Goal: Task Accomplishment & Management: Complete application form

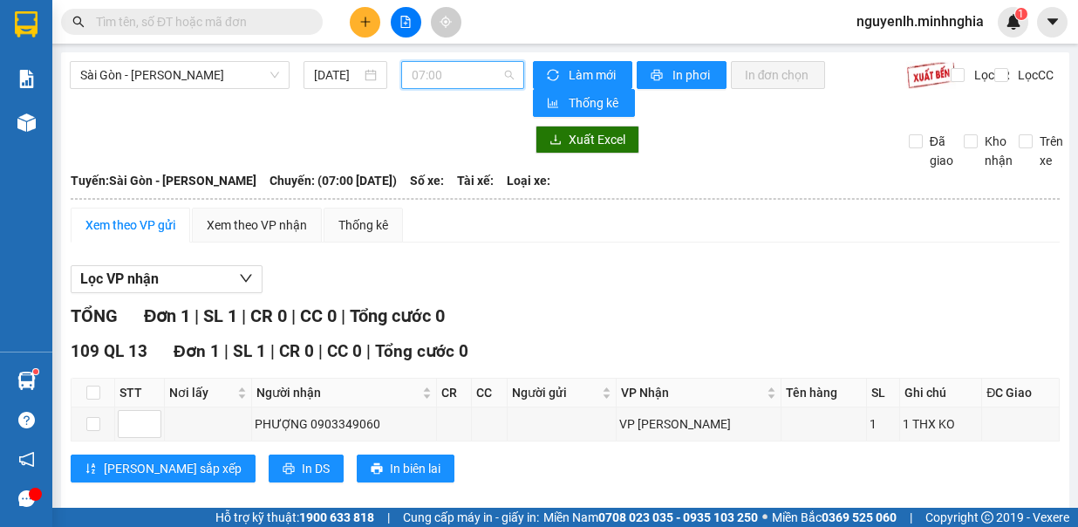
click at [429, 72] on span "07:00" at bounding box center [463, 75] width 102 height 26
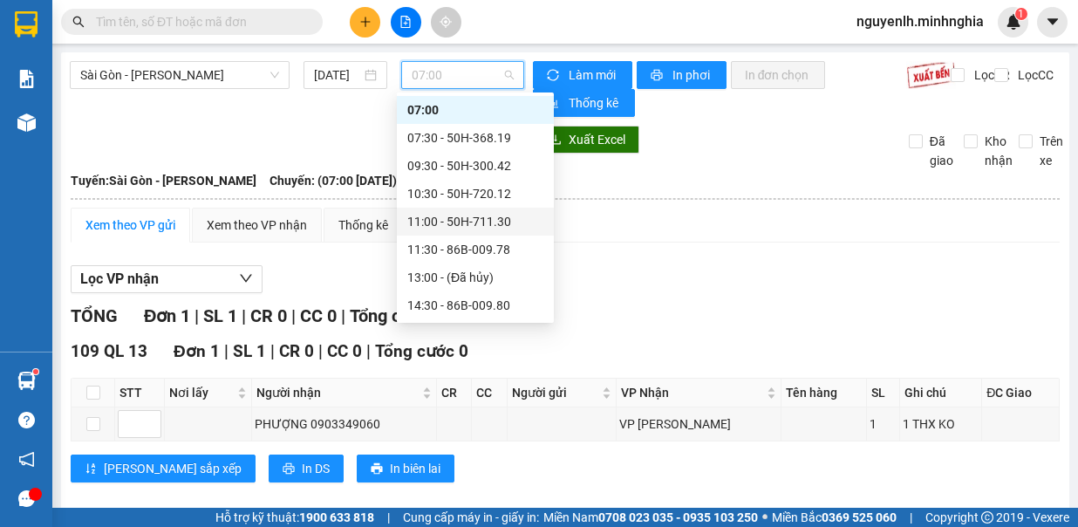
click at [368, 24] on icon "plus" at bounding box center [365, 22] width 12 height 12
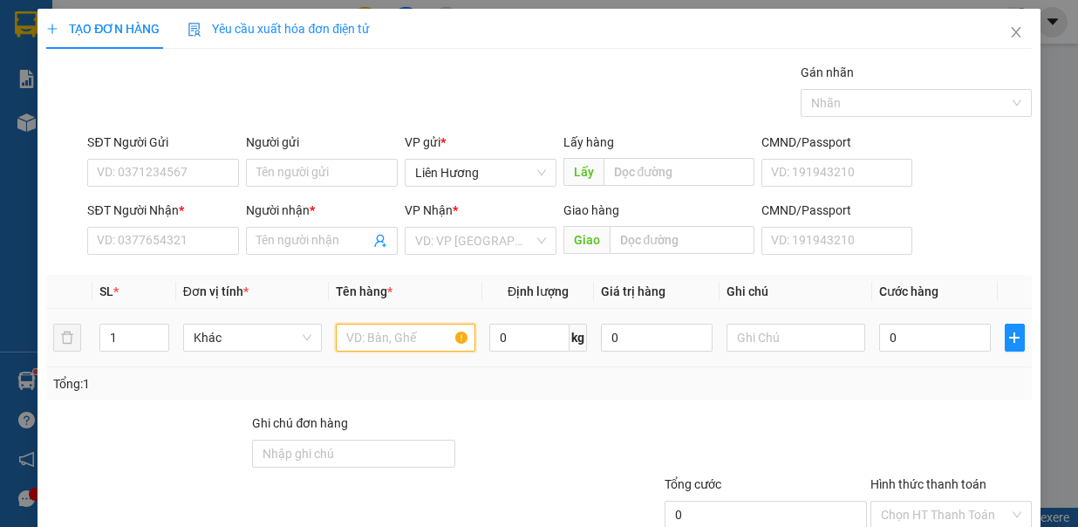
click at [395, 335] on input "text" at bounding box center [406, 338] width 140 height 28
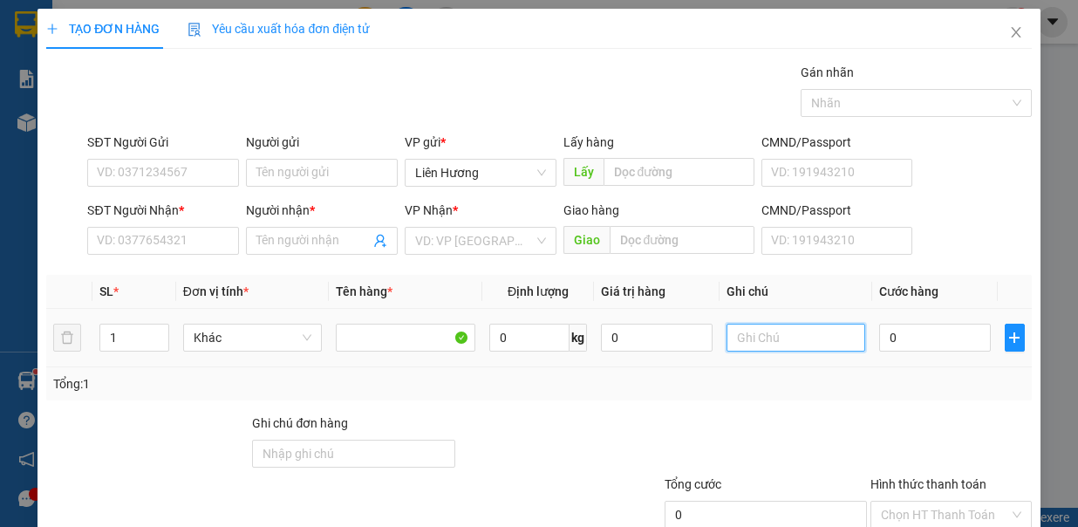
click at [736, 336] on input "text" at bounding box center [797, 338] width 140 height 28
type input "1TX - CÁ"
click at [911, 339] on input "0" at bounding box center [935, 338] width 112 height 28
type input "4"
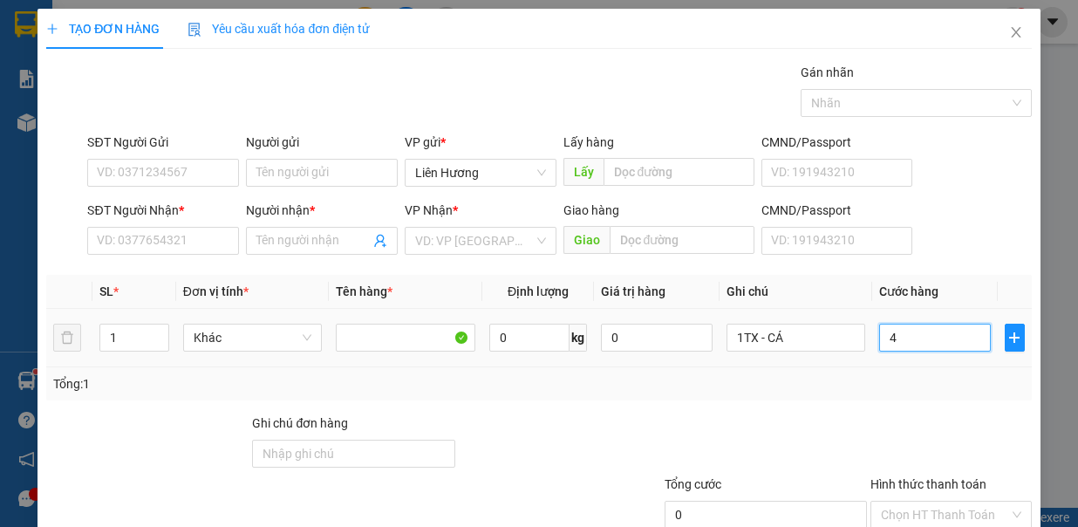
type input "4"
type input "40"
click at [217, 241] on input "SĐT Người Nhận *" at bounding box center [163, 241] width 152 height 28
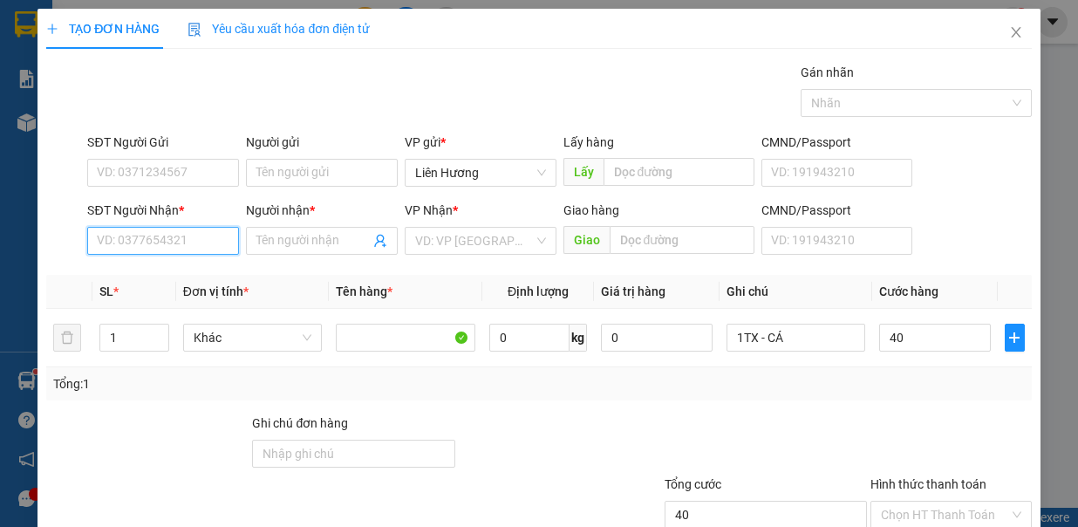
type input "40.000"
click at [170, 267] on div "0888357238 - ANH" at bounding box center [161, 273] width 128 height 19
type input "0888357238"
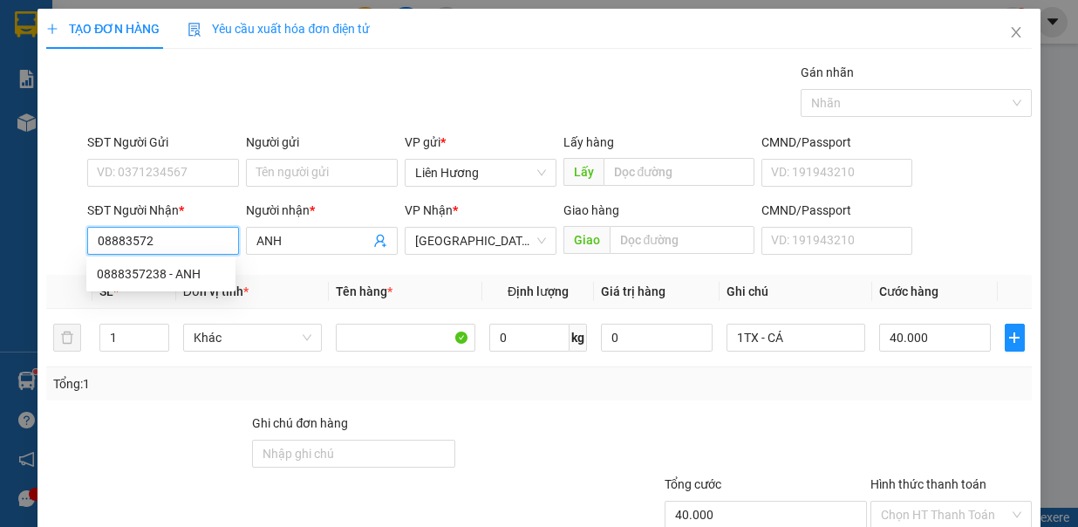
type input "ANH"
type input "0888357238"
click at [214, 162] on input "SĐT Người Gửi" at bounding box center [163, 173] width 152 height 28
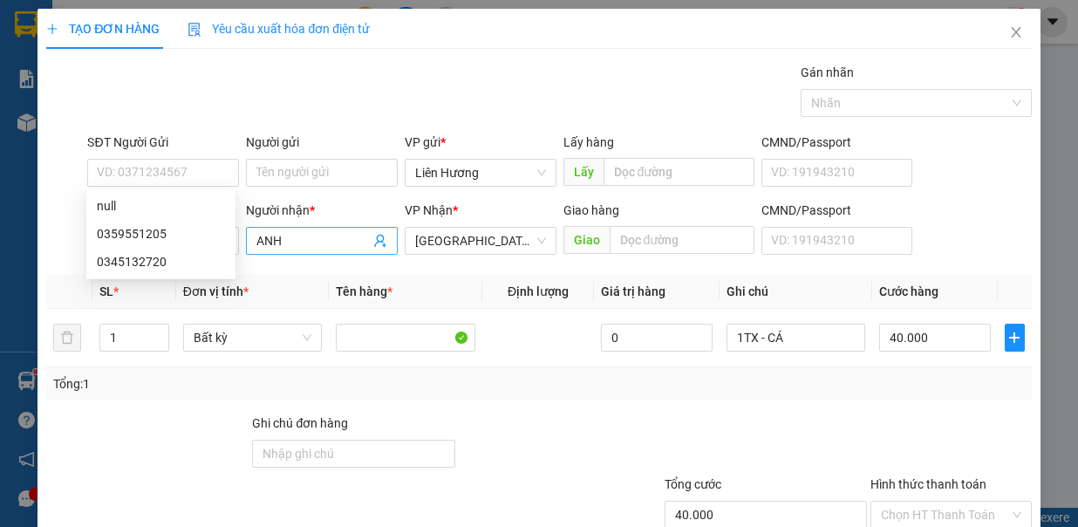
click at [324, 241] on input "ANH" at bounding box center [312, 240] width 113 height 19
type input "A"
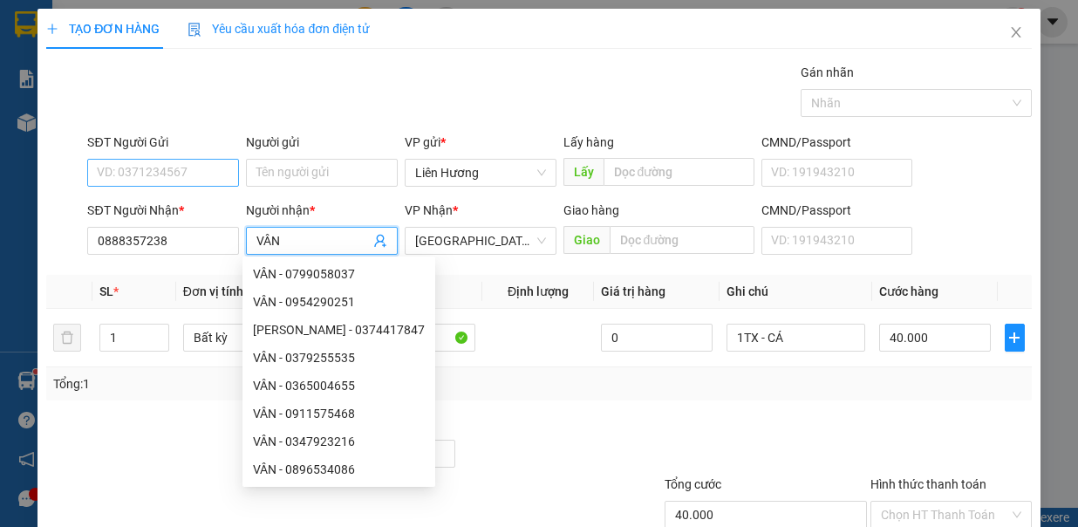
type input "VÂN"
click at [165, 167] on input "SĐT Người Gửi" at bounding box center [163, 173] width 152 height 28
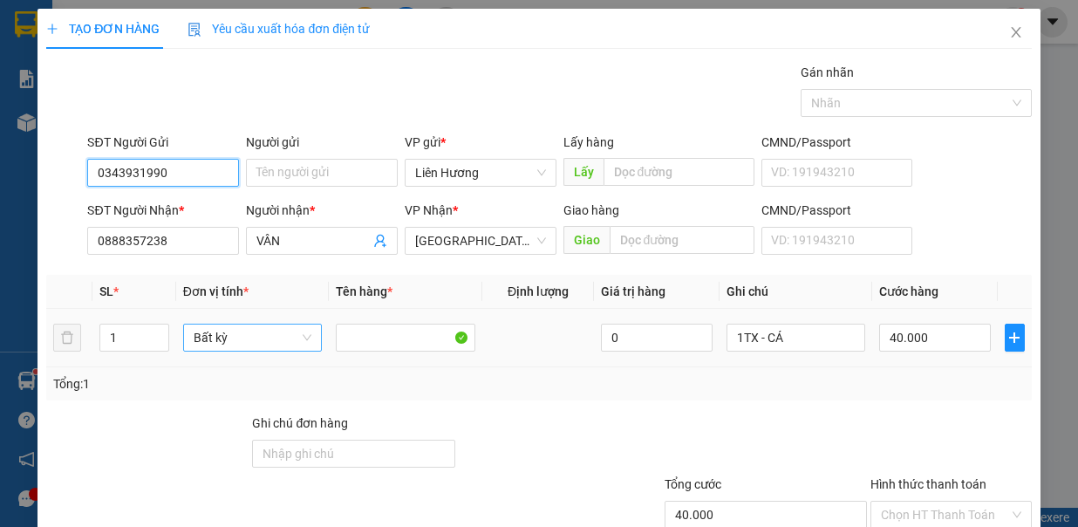
type input "0343931990"
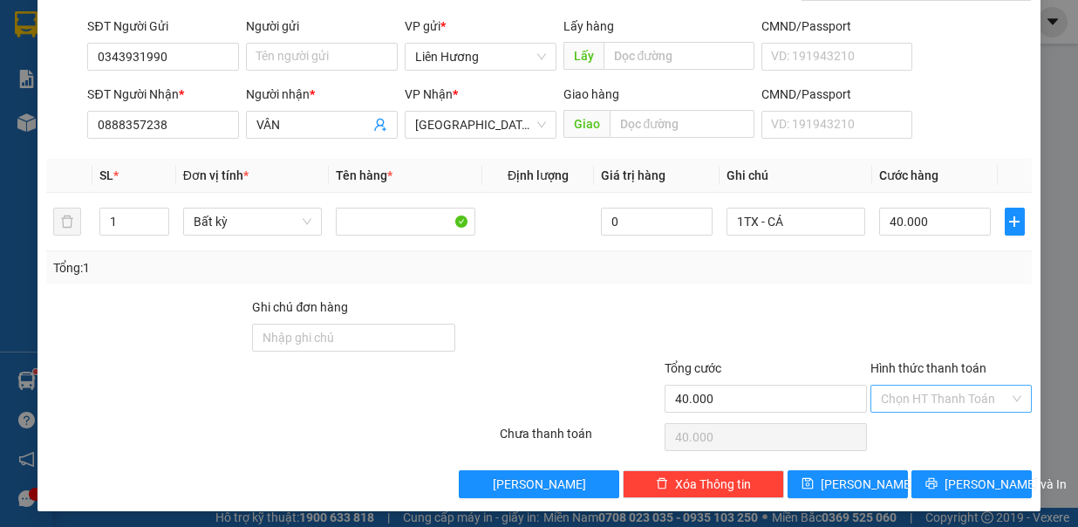
click at [960, 394] on input "Hình thức thanh toán" at bounding box center [945, 399] width 128 height 26
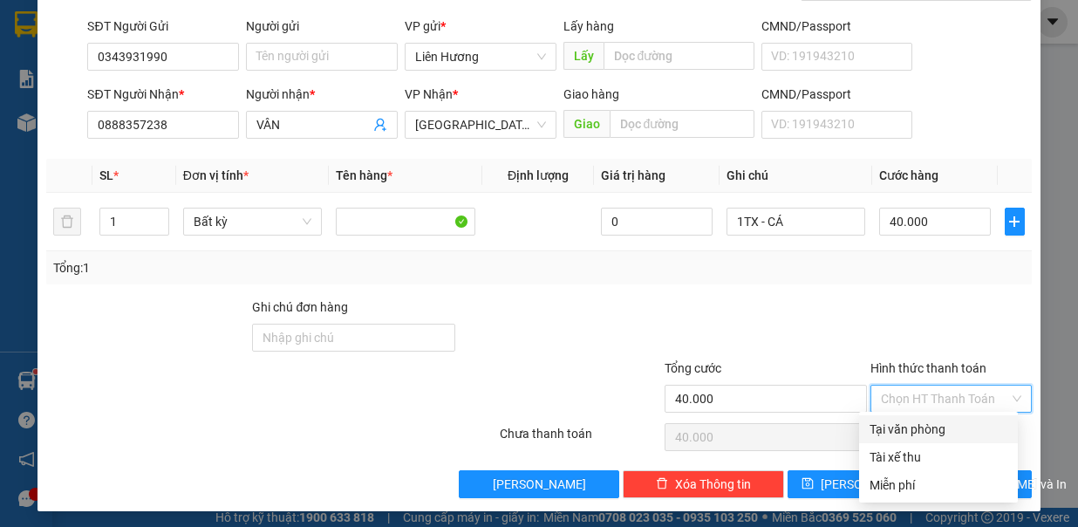
drag, startPoint x: 946, startPoint y: 423, endPoint x: 946, endPoint y: 454, distance: 30.5
click at [946, 426] on div "Tại văn phòng" at bounding box center [939, 429] width 138 height 19
type input "0"
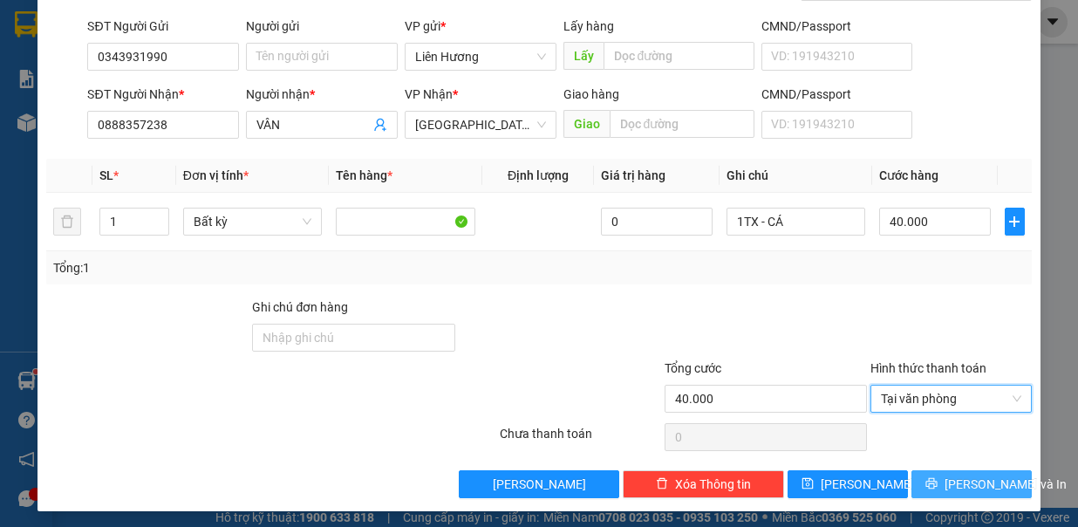
drag, startPoint x: 939, startPoint y: 471, endPoint x: 938, endPoint y: 462, distance: 8.8
click at [938, 472] on button "[PERSON_NAME] và In" at bounding box center [971, 484] width 120 height 28
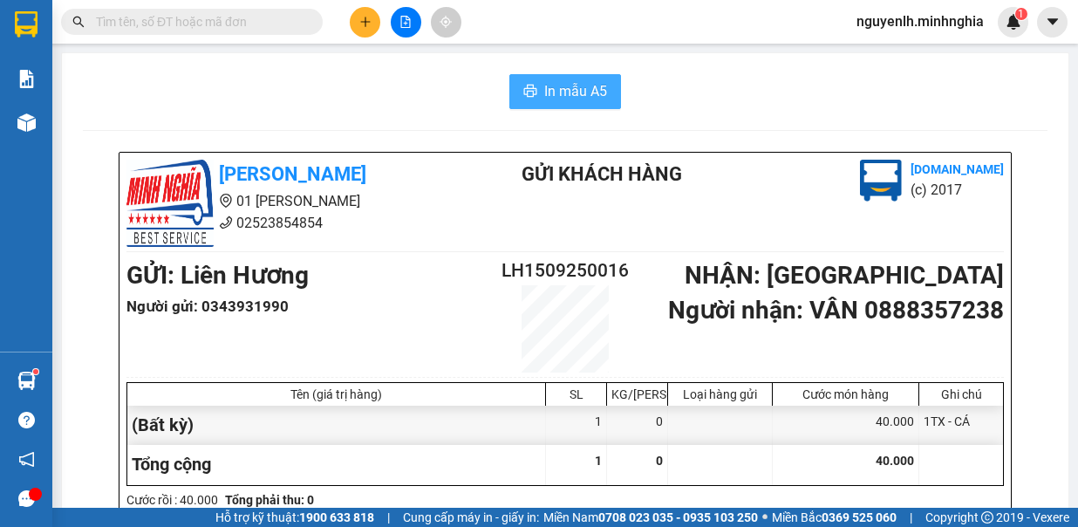
click at [588, 91] on span "In mẫu A5" at bounding box center [575, 91] width 63 height 22
click at [363, 17] on icon "plus" at bounding box center [365, 22] width 12 height 12
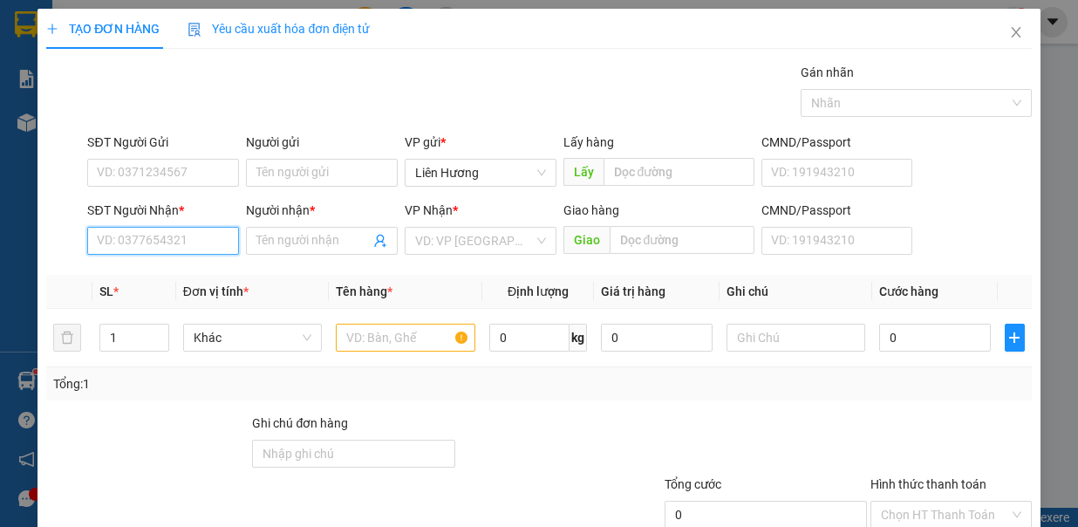
click at [190, 251] on input "SĐT Người Nhận *" at bounding box center [163, 241] width 152 height 28
click at [195, 276] on div "0909875197 - XUYẾN" at bounding box center [161, 273] width 128 height 19
type input "0909875197"
type input "XUYẾN"
type input "0909875197"
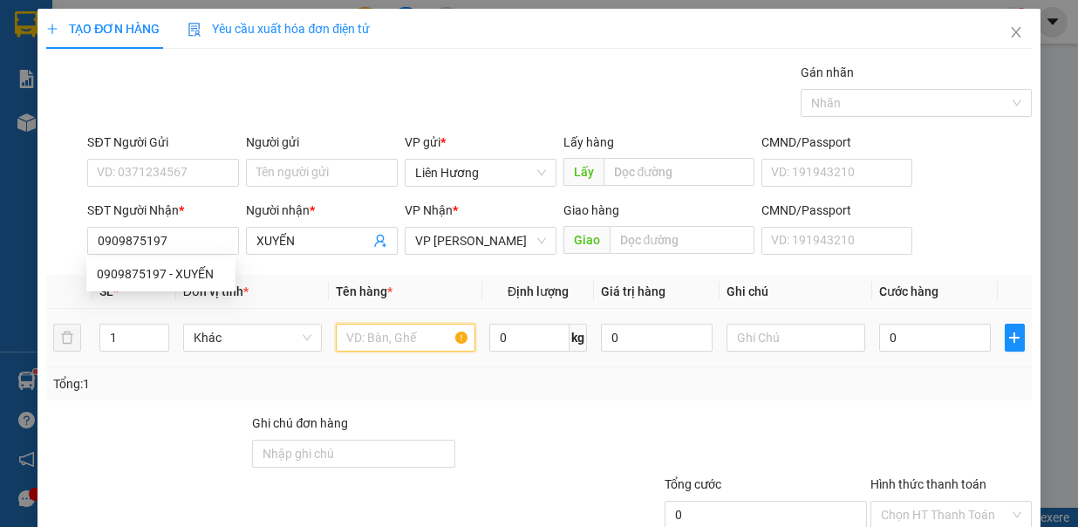
click at [357, 335] on input "text" at bounding box center [406, 338] width 140 height 28
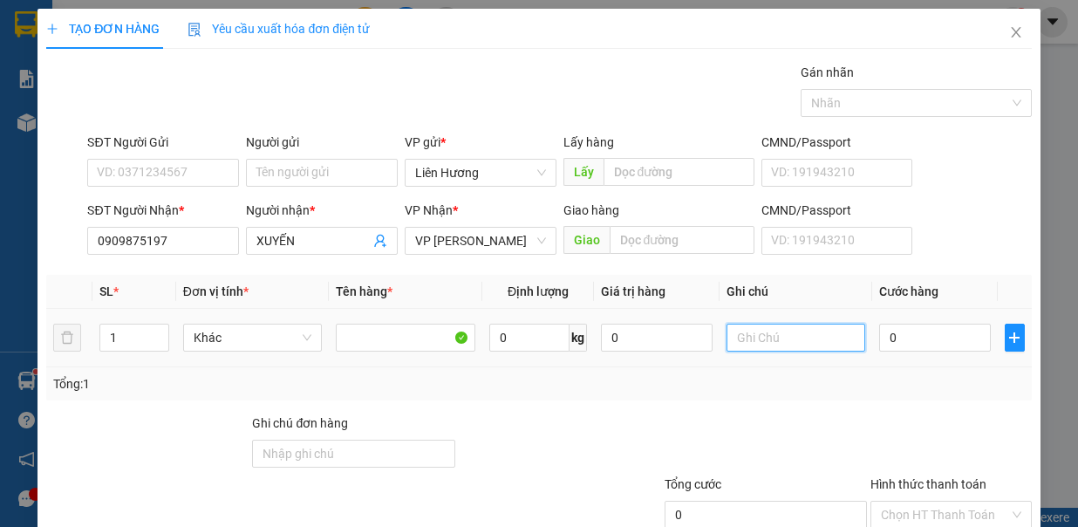
click at [746, 342] on input "text" at bounding box center [797, 338] width 140 height 28
click at [742, 337] on input "1TX HS" at bounding box center [797, 338] width 140 height 28
click at [752, 338] on input "1TX HS" at bounding box center [797, 338] width 140 height 28
type input "1TX - HS"
click at [934, 340] on input "0" at bounding box center [935, 338] width 112 height 28
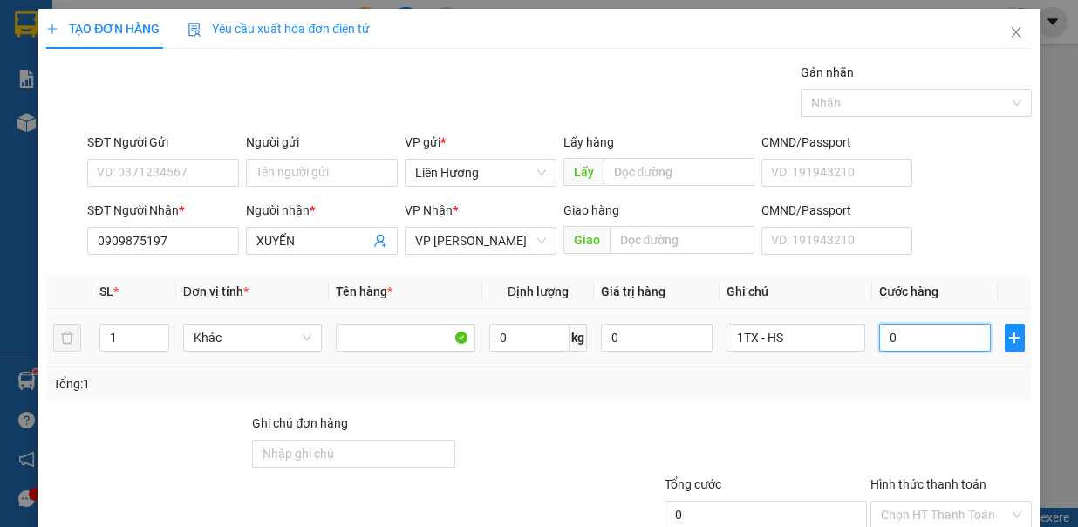
type input "4"
type input "40"
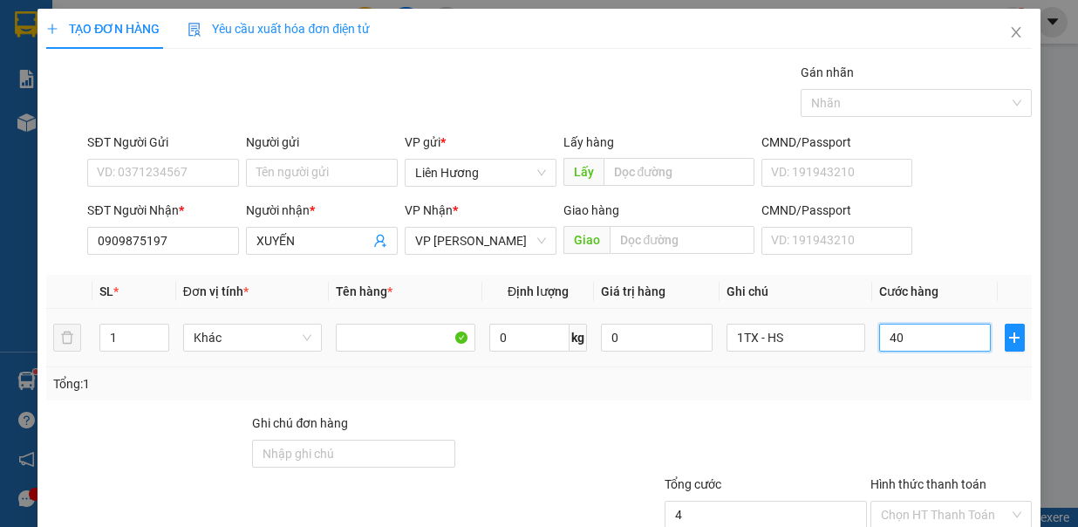
type input "40"
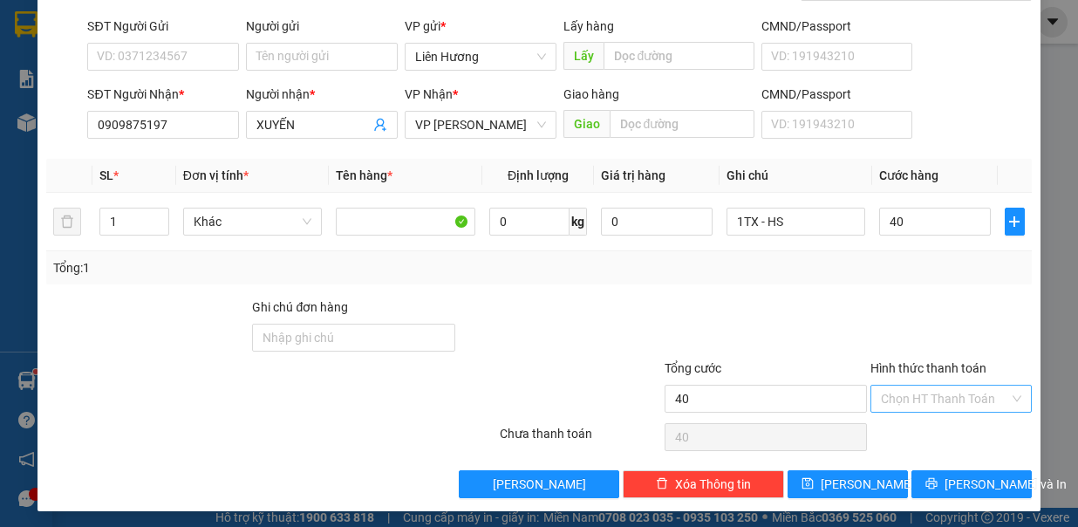
drag, startPoint x: 911, startPoint y: 366, endPoint x: 904, endPoint y: 384, distance: 18.5
click at [904, 384] on div "Hình thức thanh toán Chọn HT Thanh Toán" at bounding box center [950, 388] width 161 height 61
type input "40.000"
click at [904, 392] on input "Hình thức thanh toán" at bounding box center [945, 399] width 128 height 26
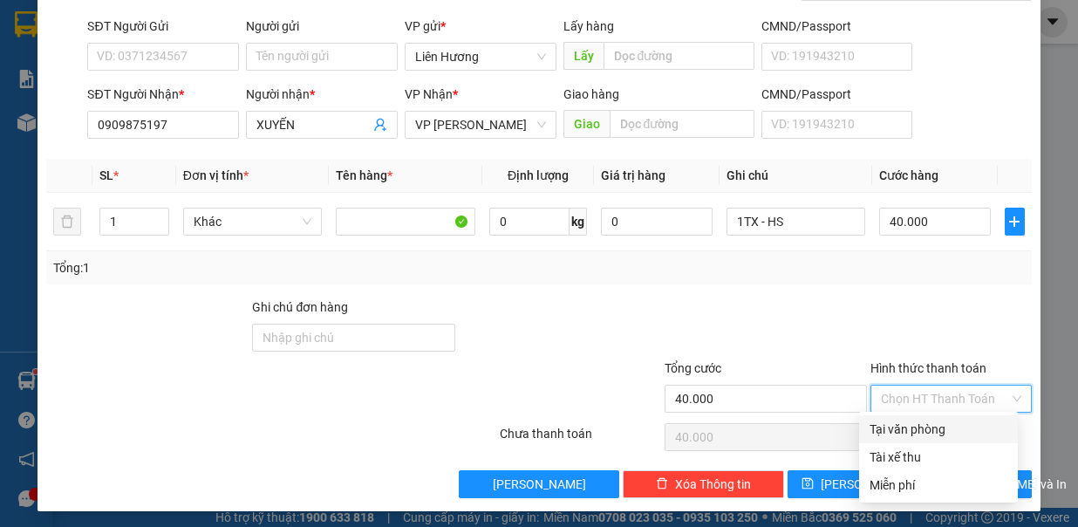
click at [925, 433] on div "Tại văn phòng" at bounding box center [939, 429] width 138 height 19
type input "0"
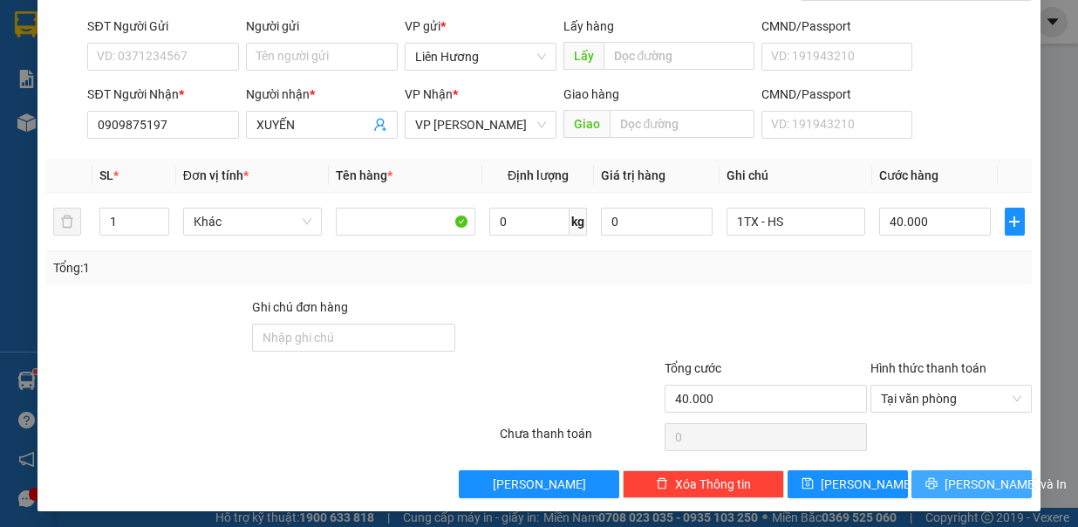
click at [942, 484] on button "[PERSON_NAME] và In" at bounding box center [971, 484] width 120 height 28
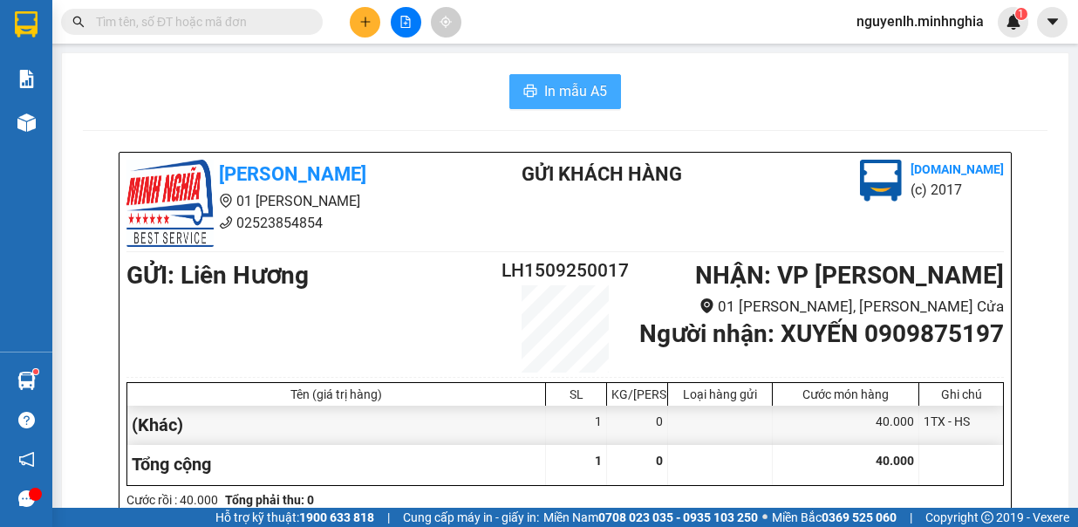
click at [551, 84] on span "In mẫu A5" at bounding box center [575, 91] width 63 height 22
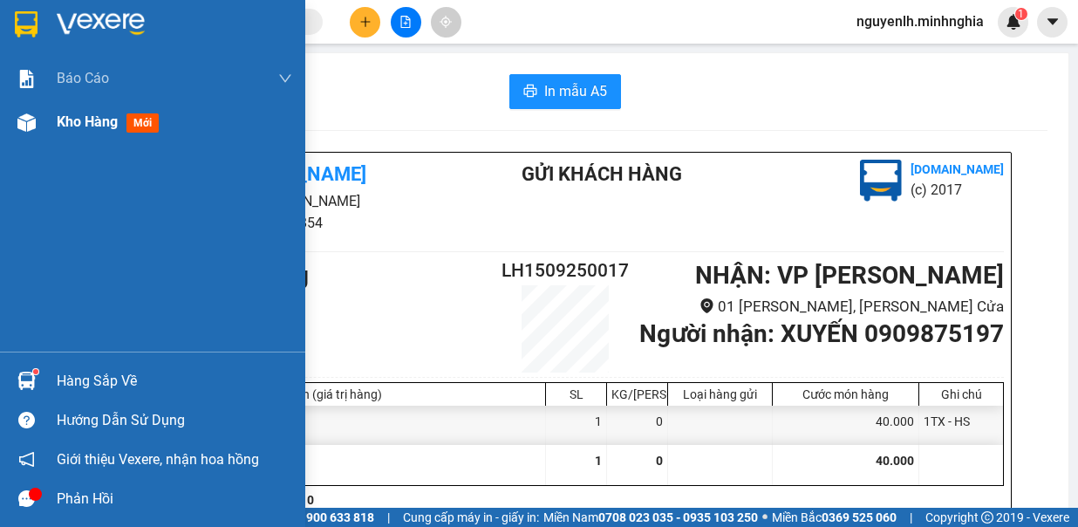
click at [98, 129] on span "Kho hàng" at bounding box center [87, 121] width 61 height 17
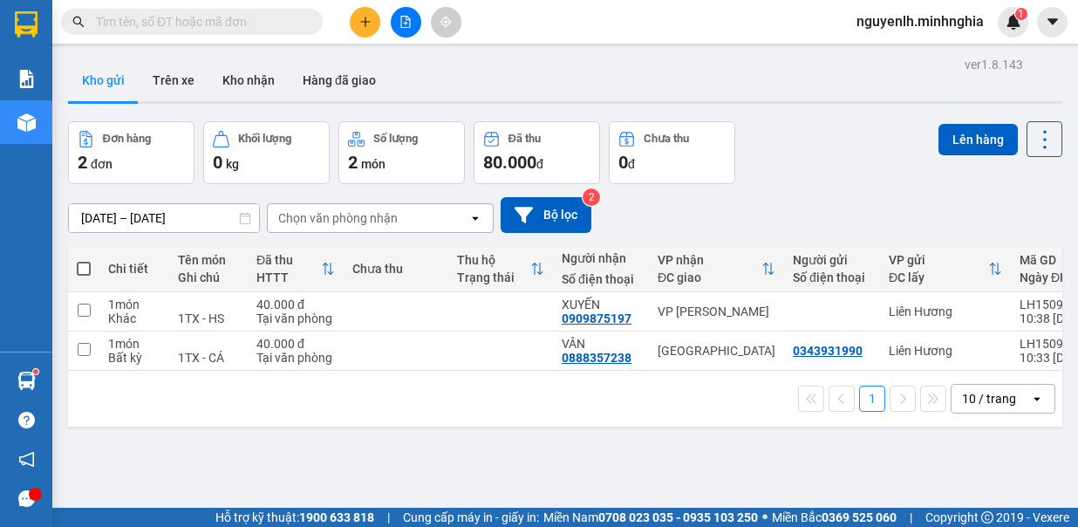
click at [81, 264] on span at bounding box center [84, 269] width 14 height 14
click at [84, 260] on input "checkbox" at bounding box center [84, 260] width 0 height 0
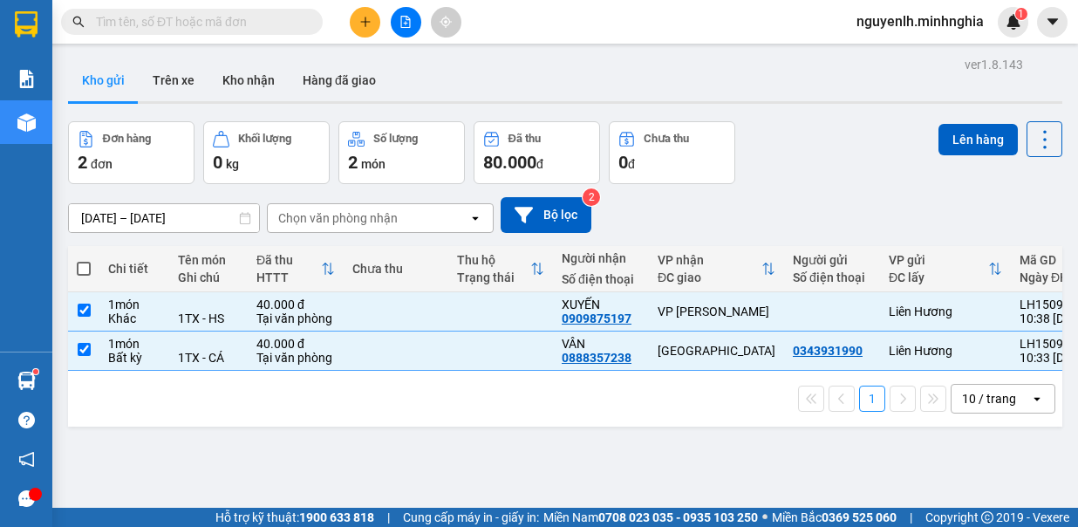
checkbox input "true"
click at [988, 145] on button "Lên hàng" at bounding box center [978, 139] width 79 height 31
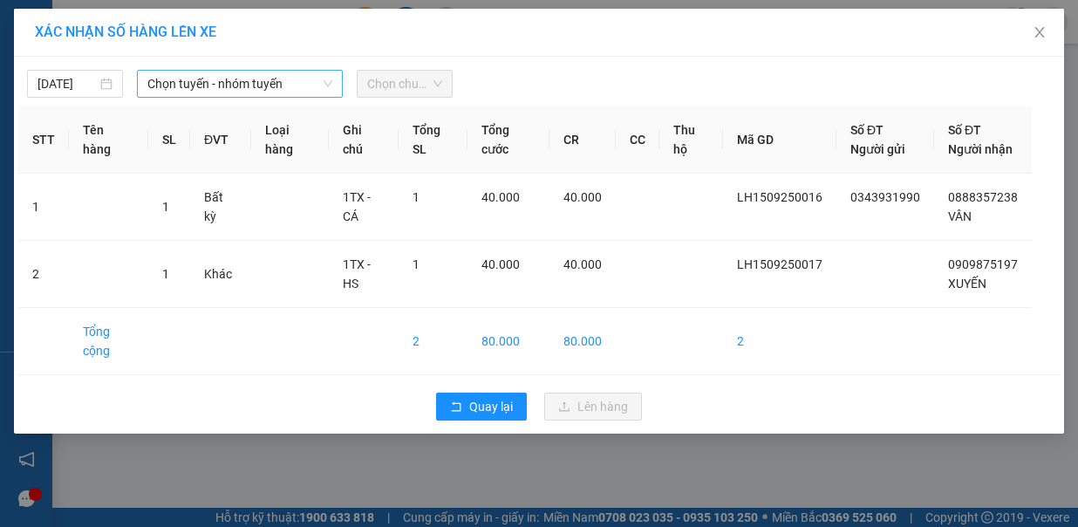
click at [275, 85] on span "Chọn tuyến - nhóm tuyến" at bounding box center [239, 84] width 185 height 26
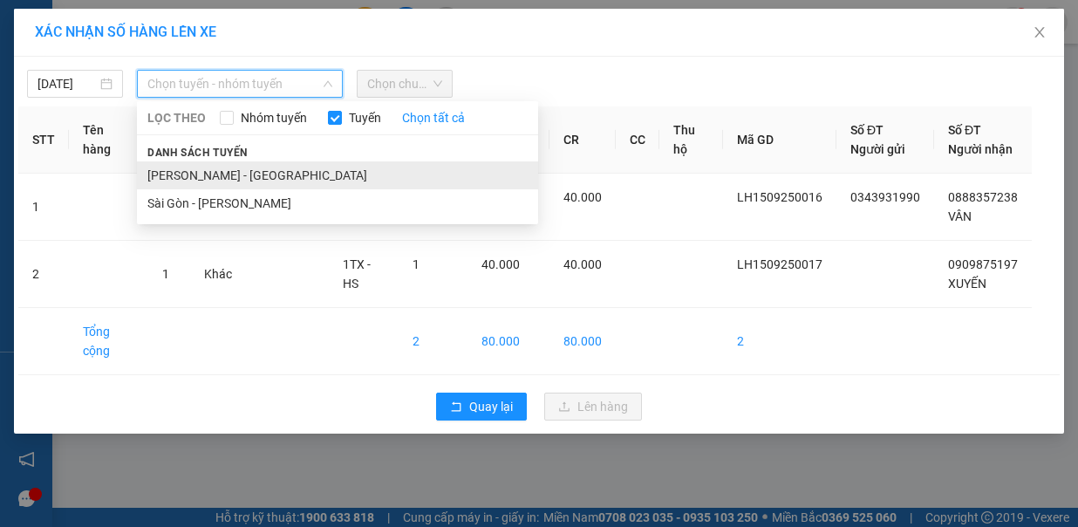
click at [273, 161] on li "[PERSON_NAME] - [GEOGRAPHIC_DATA]" at bounding box center [337, 175] width 401 height 28
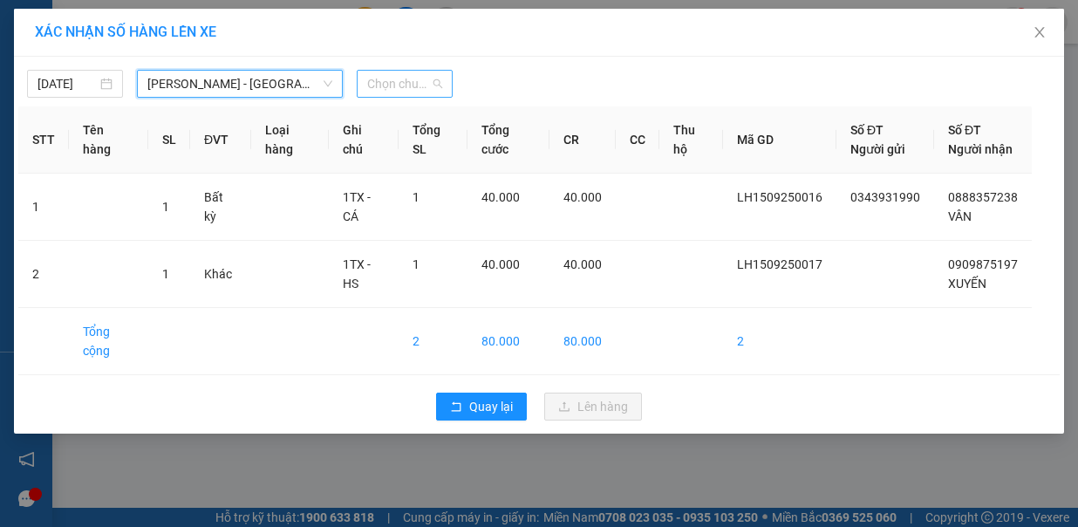
click at [419, 75] on span "Chọn chuyến" at bounding box center [404, 84] width 75 height 26
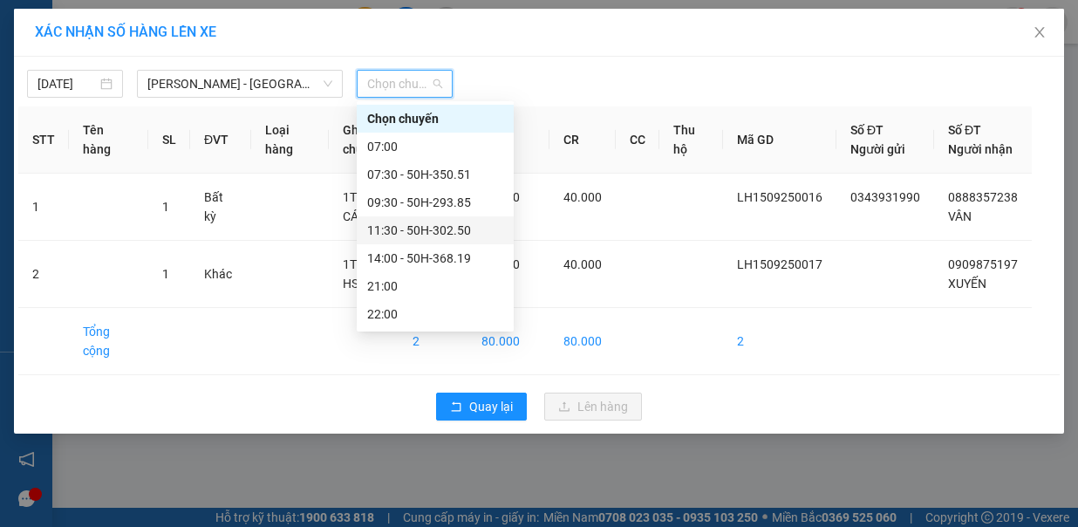
click at [474, 228] on div "11:30 - 50H-302.50" at bounding box center [435, 230] width 136 height 19
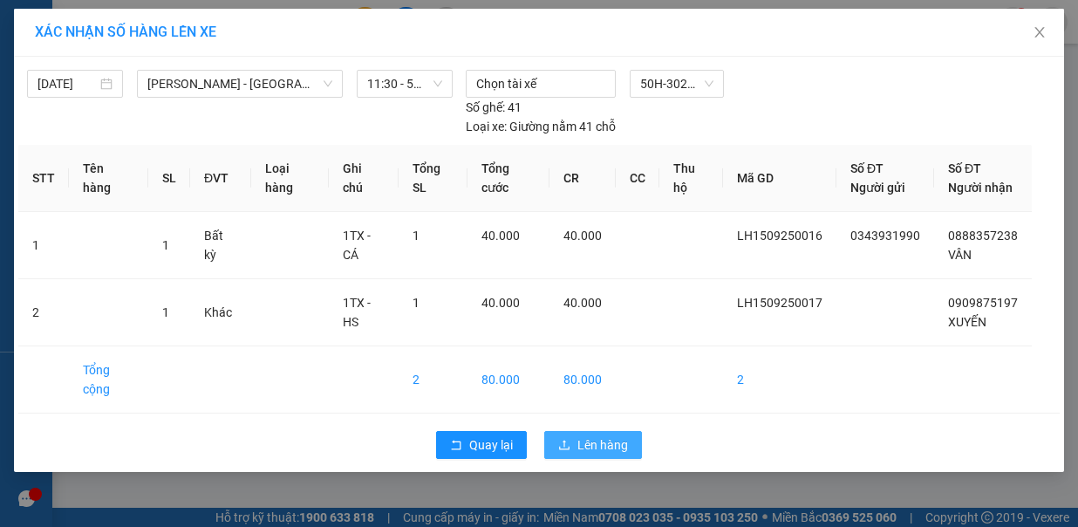
click at [577, 435] on span "Lên hàng" at bounding box center [602, 444] width 51 height 19
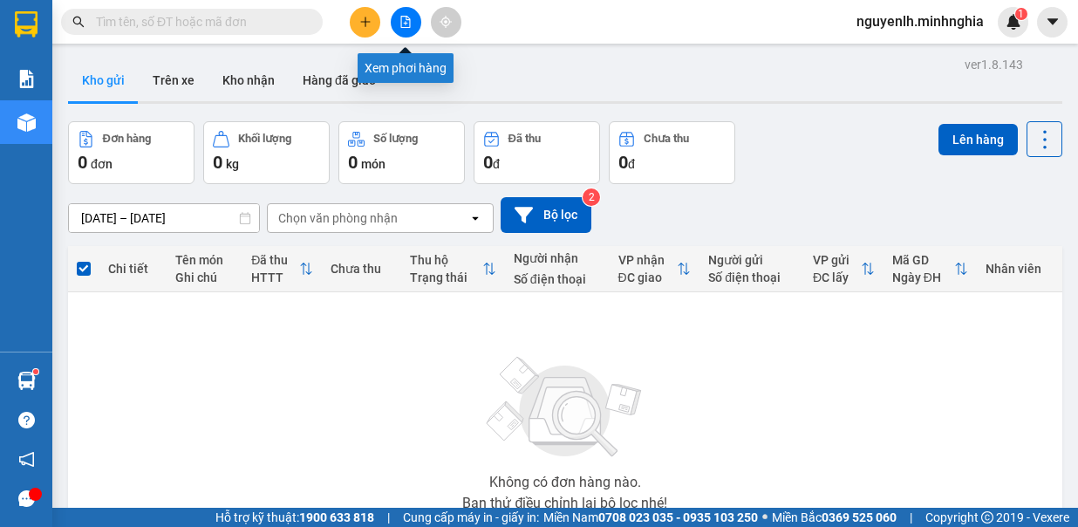
click at [406, 25] on icon "file-add" at bounding box center [405, 22] width 12 height 12
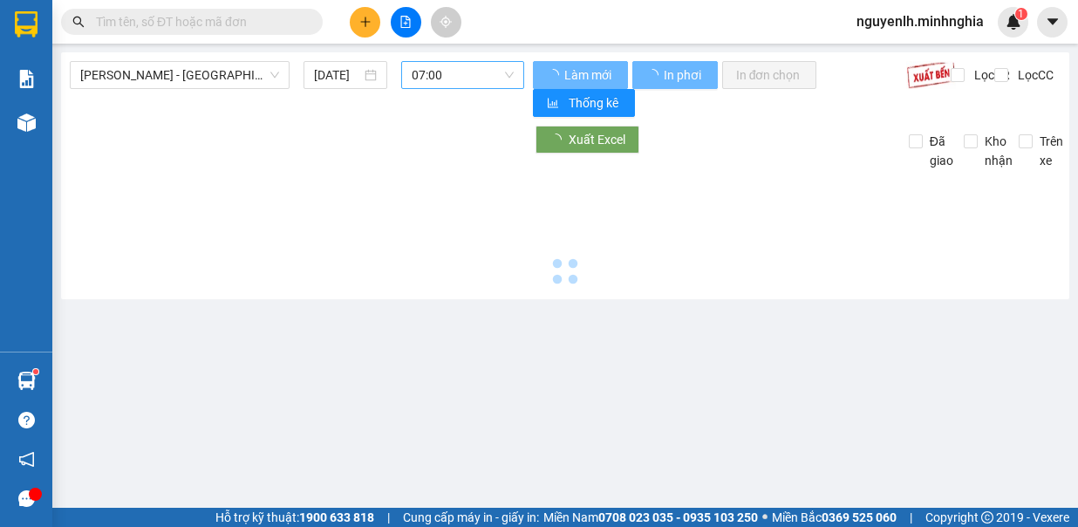
click at [455, 77] on span "07:00" at bounding box center [463, 75] width 102 height 26
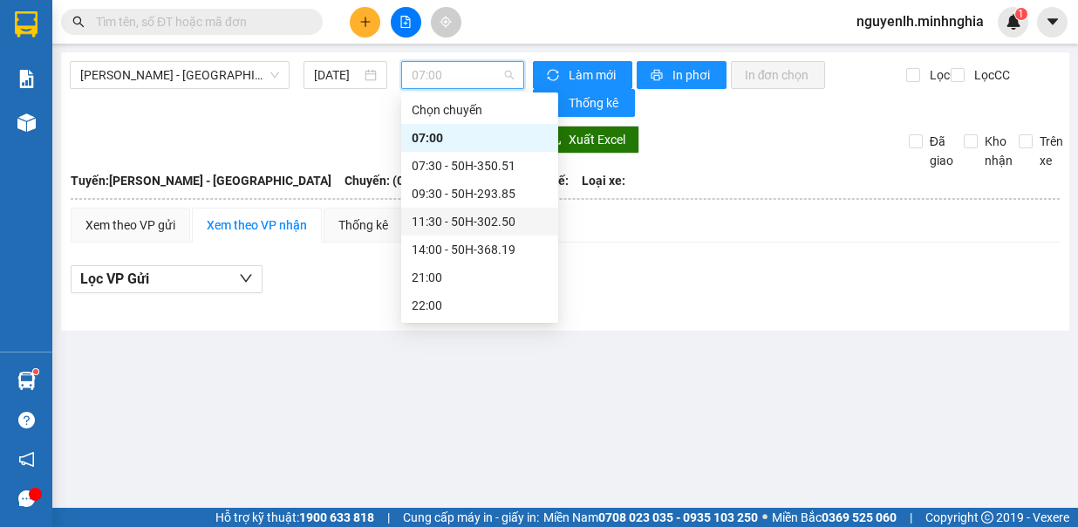
click at [502, 215] on div "11:30 - 50H-302.50" at bounding box center [480, 221] width 136 height 19
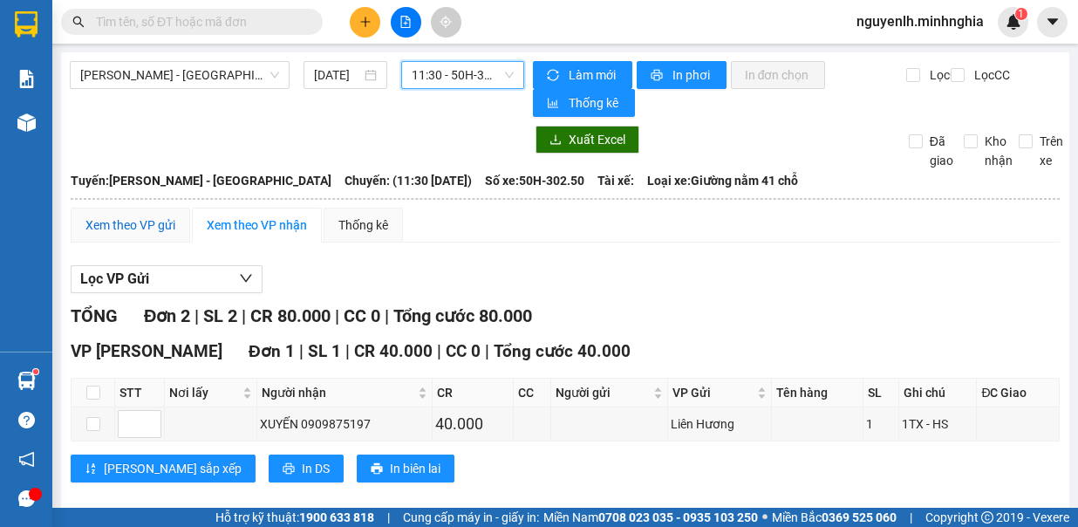
click at [132, 220] on div "Xem theo VP gửi" at bounding box center [130, 224] width 90 height 19
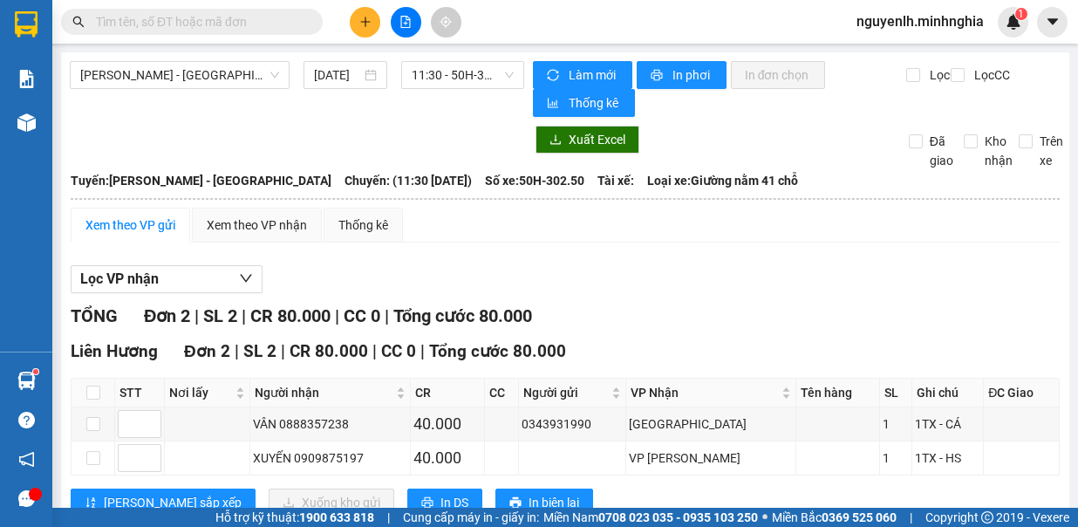
scroll to position [51, 0]
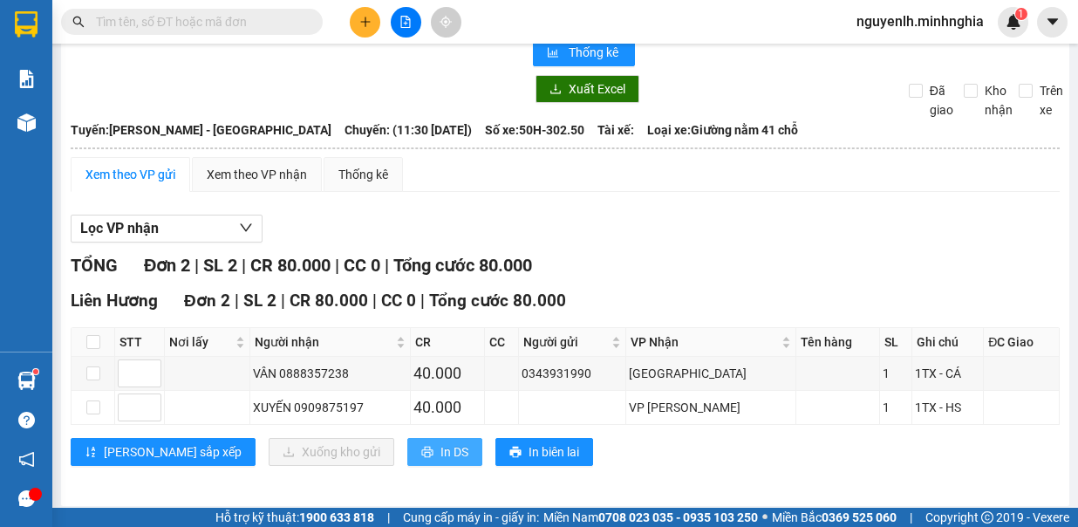
click at [440, 450] on span "In DS" at bounding box center [454, 451] width 28 height 19
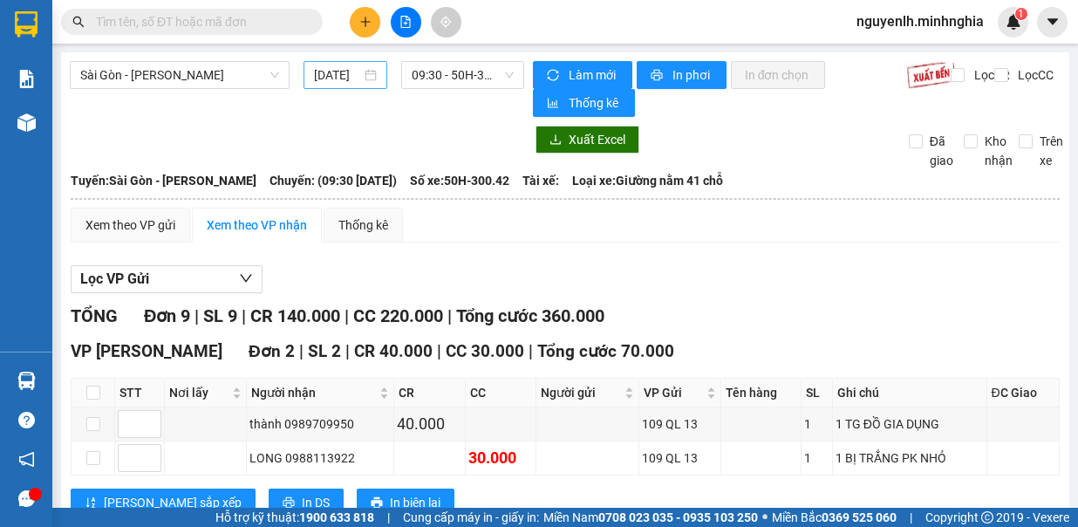
click at [328, 71] on input "[DATE]" at bounding box center [337, 74] width 47 height 19
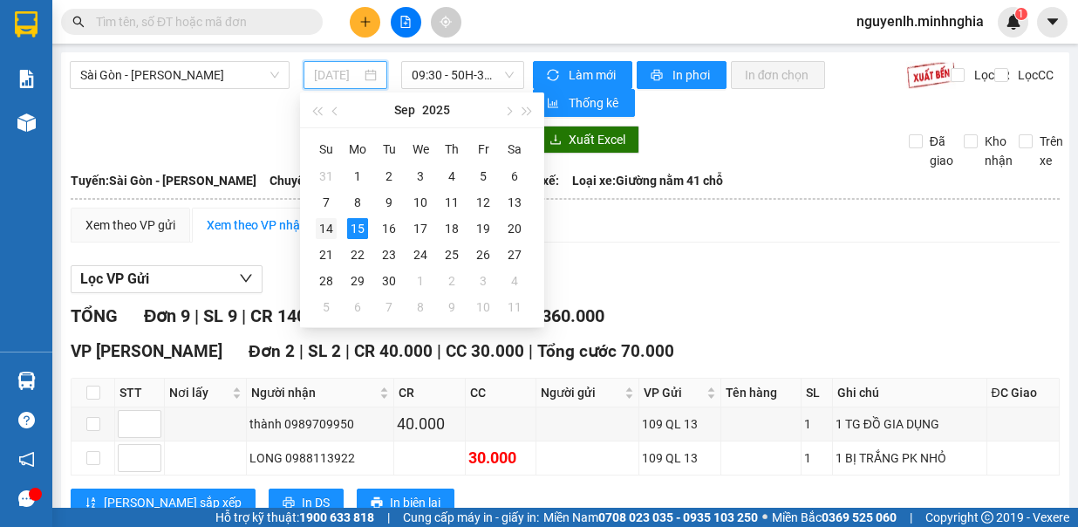
click at [329, 218] on div "14" at bounding box center [326, 228] width 21 height 21
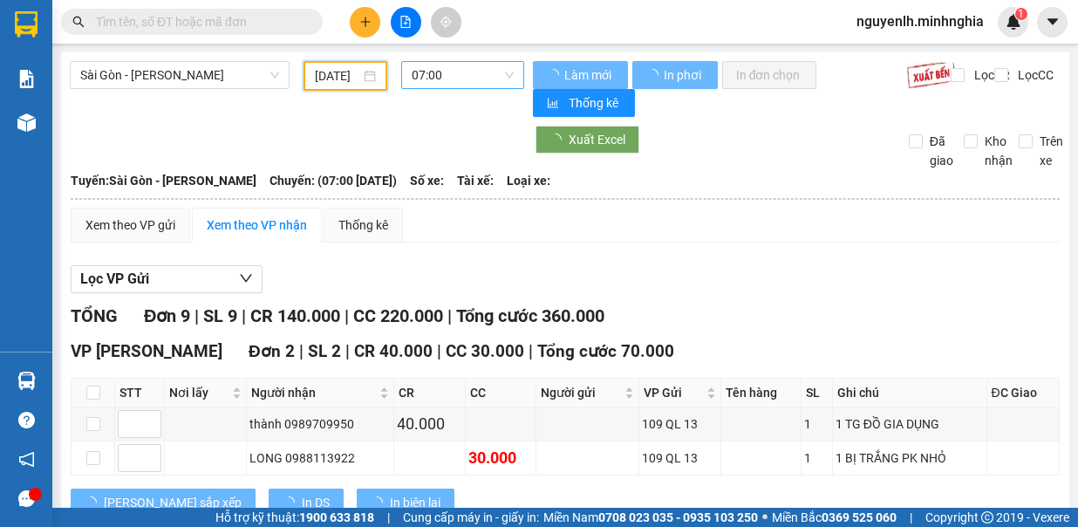
type input "[DATE]"
click at [465, 77] on span "07:00" at bounding box center [463, 75] width 102 height 26
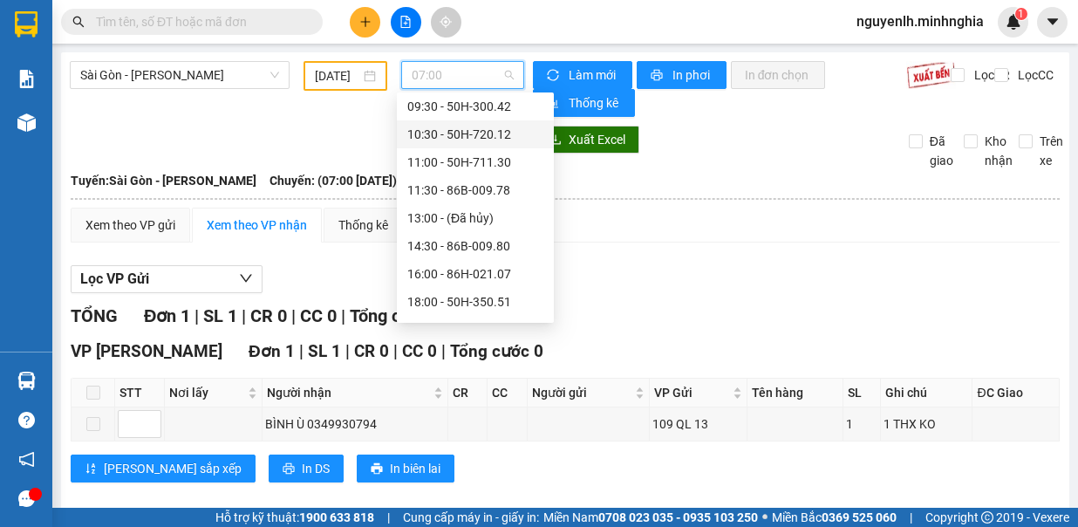
scroll to position [167, 0]
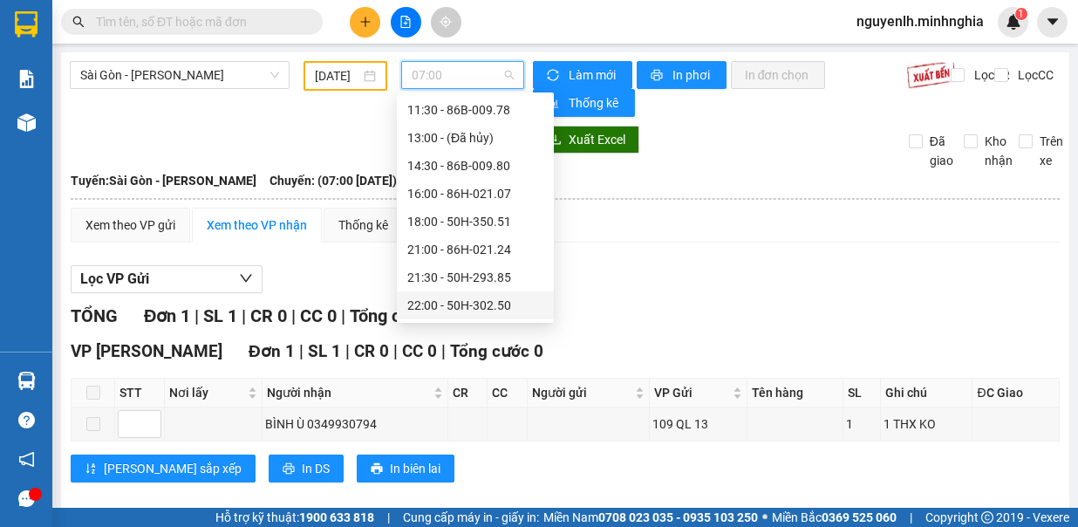
click at [492, 300] on div "22:00 - 50H-302.50" at bounding box center [475, 305] width 136 height 19
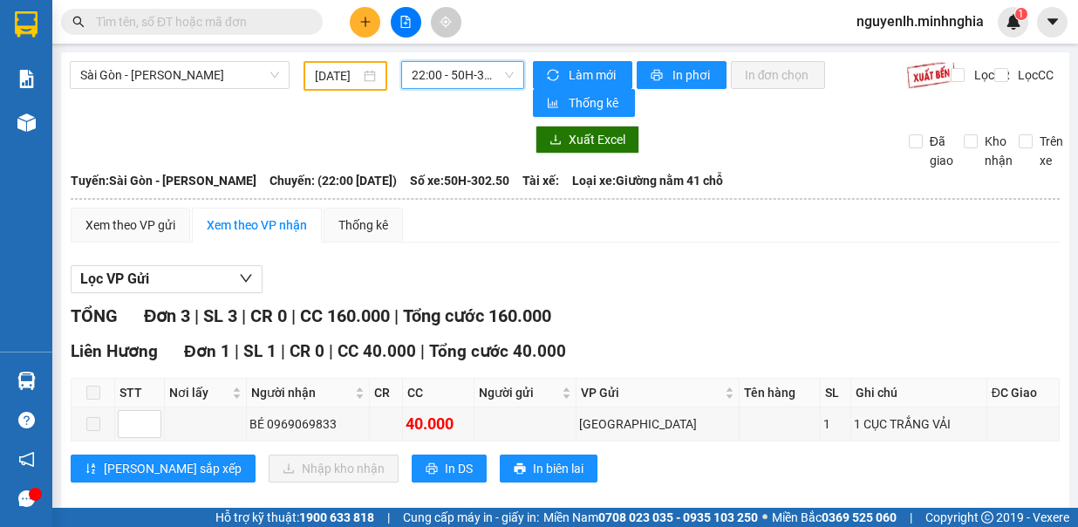
click at [447, 80] on span "22:00 - 50H-302.50" at bounding box center [463, 75] width 102 height 26
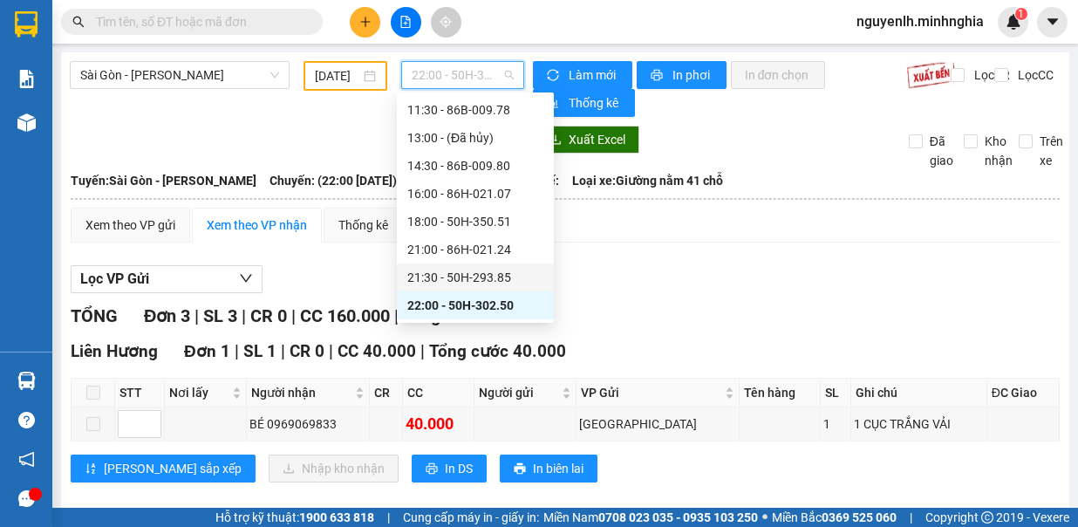
click at [454, 276] on div "21:30 - 50H-293.85" at bounding box center [475, 277] width 136 height 19
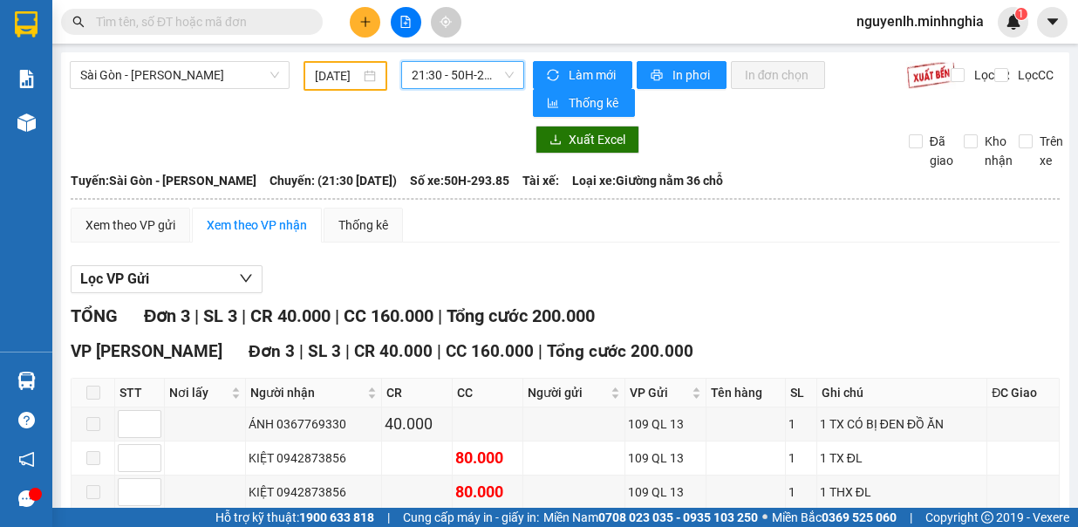
click at [464, 80] on span "21:30 - 50H-293.85" at bounding box center [463, 75] width 102 height 26
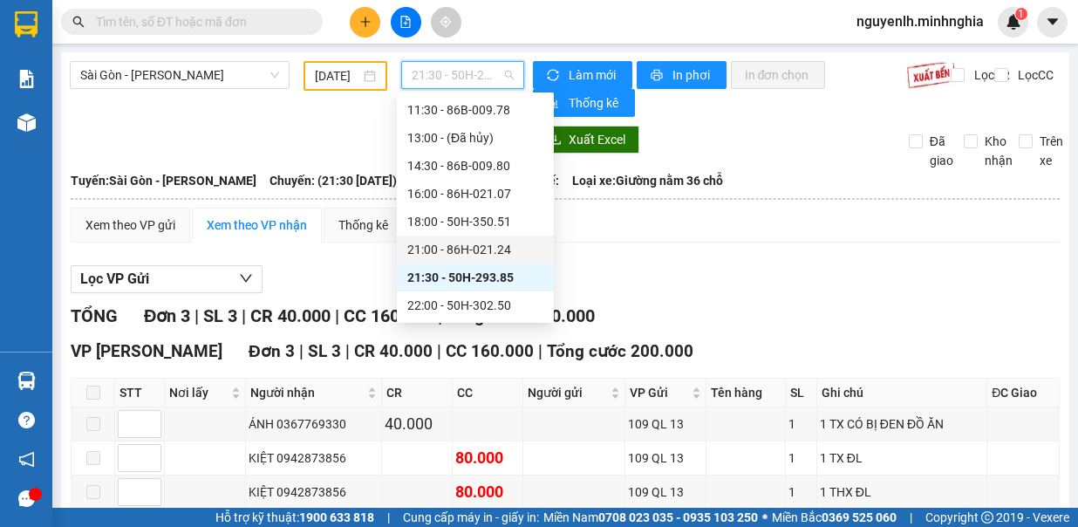
click at [512, 249] on div "21:00 - 86H-021.24" at bounding box center [475, 249] width 136 height 19
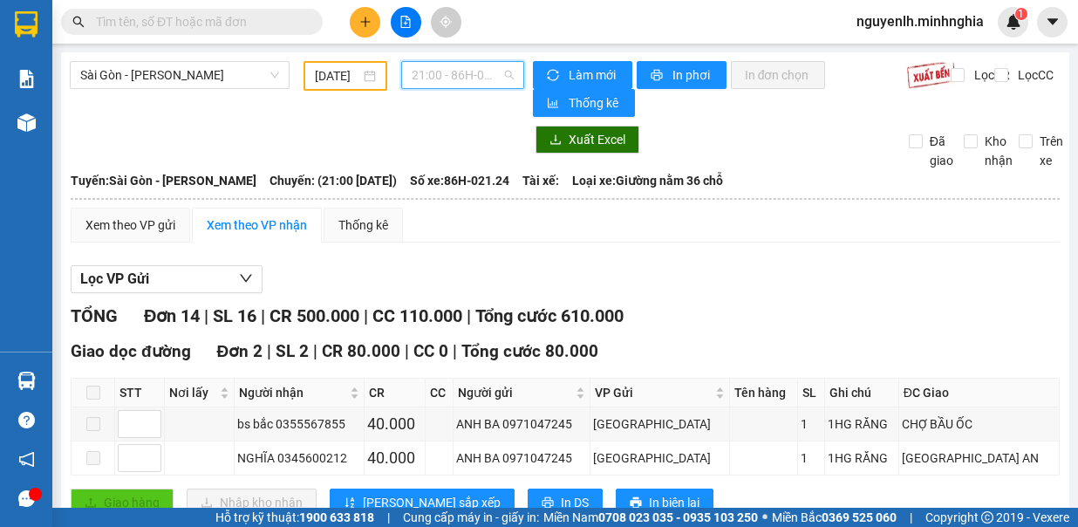
click at [425, 77] on span "21:00 - 86H-021.24" at bounding box center [463, 75] width 102 height 26
